Goal: Task Accomplishment & Management: Manage account settings

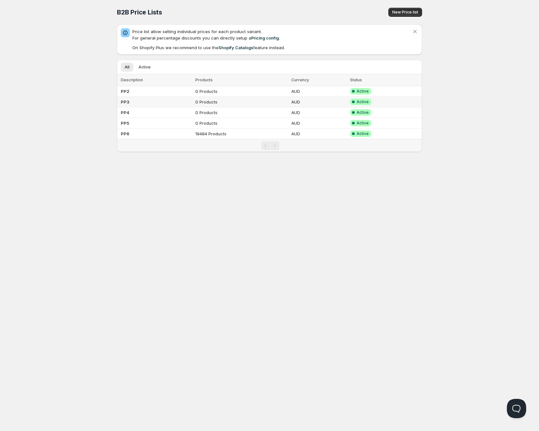
click at [135, 104] on td "PP3" at bounding box center [155, 102] width 76 height 11
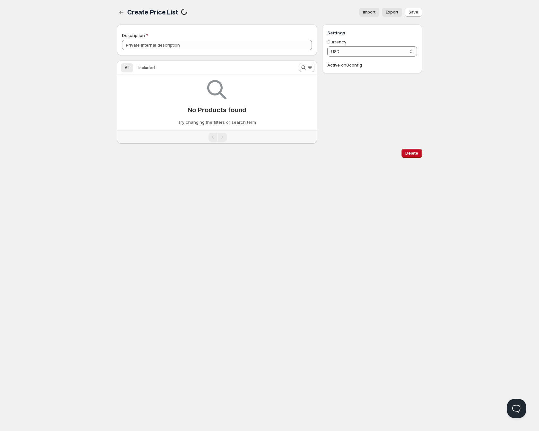
type input "PP3"
select select "AUD"
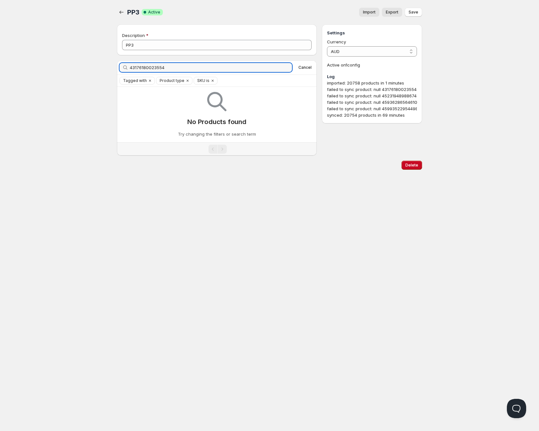
type input "43176180023554"
click at [363, 101] on div "imported: 20758 products in 1 minutes failed to sync product: null 431761800235…" at bounding box center [372, 99] width 90 height 39
click at [297, 69] on button "Cancel" at bounding box center [305, 68] width 18 height 8
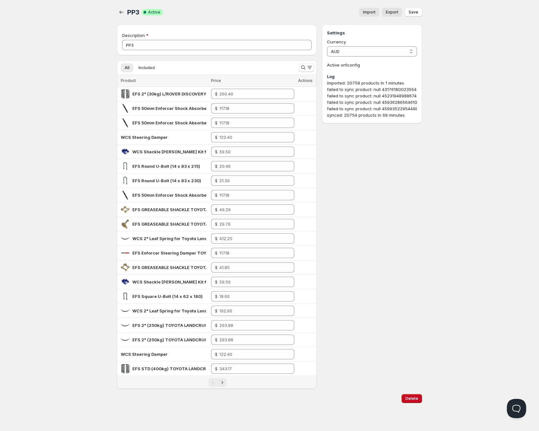
click at [98, 74] on div "Home Pricing Price lists Checkout Forms Submissions Settings Features Plans PP3…" at bounding box center [269, 215] width 539 height 431
click at [352, 88] on div "imported: 20758 products in 1 minutes failed to sync product: null 431761800235…" at bounding box center [372, 99] width 90 height 39
copy div "43176180023554"
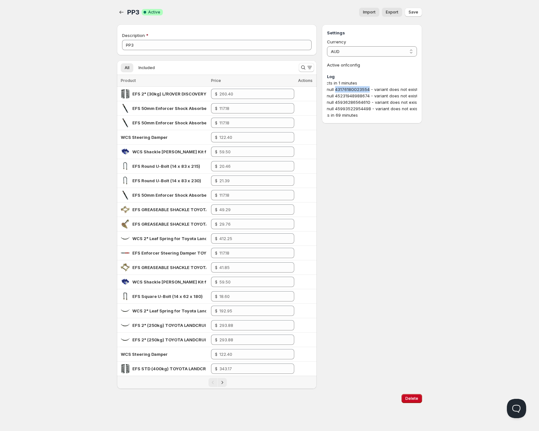
click at [377, 12] on button "Import" at bounding box center [369, 12] width 20 height 9
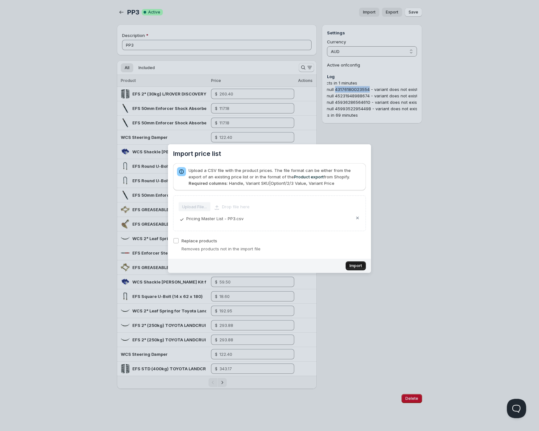
click at [356, 263] on span "Import" at bounding box center [355, 265] width 13 height 5
